Goal: Transaction & Acquisition: Download file/media

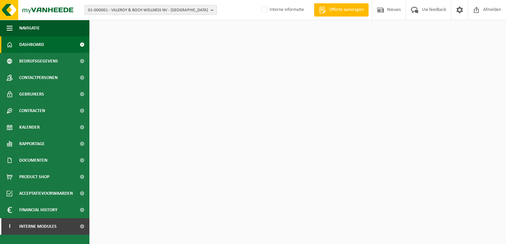
click at [125, 10] on span "01-000001 - VILLEROY & BOCH WELLNESS NV - ROESELARE" at bounding box center [148, 10] width 120 height 10
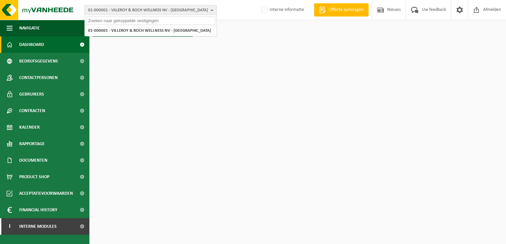
paste input "01-903979"
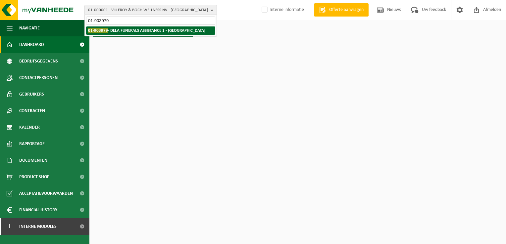
type input "01-903979"
click at [121, 30] on strong "01-903979 - DELA FUNERALS ASSISTANCE 1 - ANTWERPEN" at bounding box center [146, 30] width 117 height 5
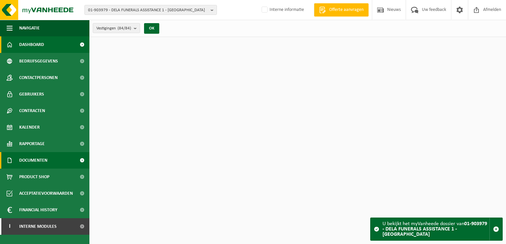
drag, startPoint x: 0, startPoint y: 0, endPoint x: 46, endPoint y: 162, distance: 168.5
click at [46, 162] on span "Documenten" at bounding box center [33, 160] width 28 height 17
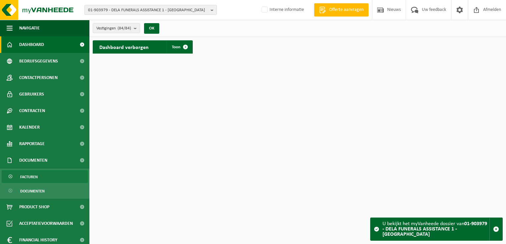
click at [43, 178] on link "Facturen" at bounding box center [45, 176] width 86 height 13
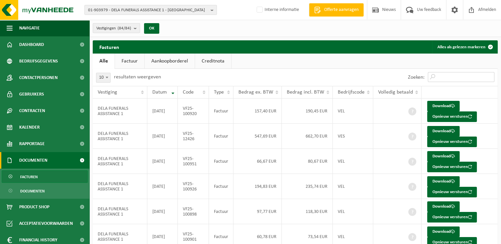
click at [449, 72] on input "Zoeken:" at bounding box center [461, 77] width 67 height 10
paste input "VF25-109933"
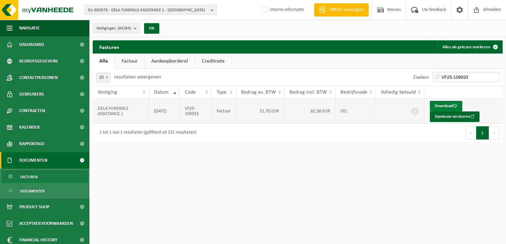
type input "VF25-109933"
click at [440, 104] on link "Download" at bounding box center [446, 106] width 32 height 11
